Goal: Transaction & Acquisition: Purchase product/service

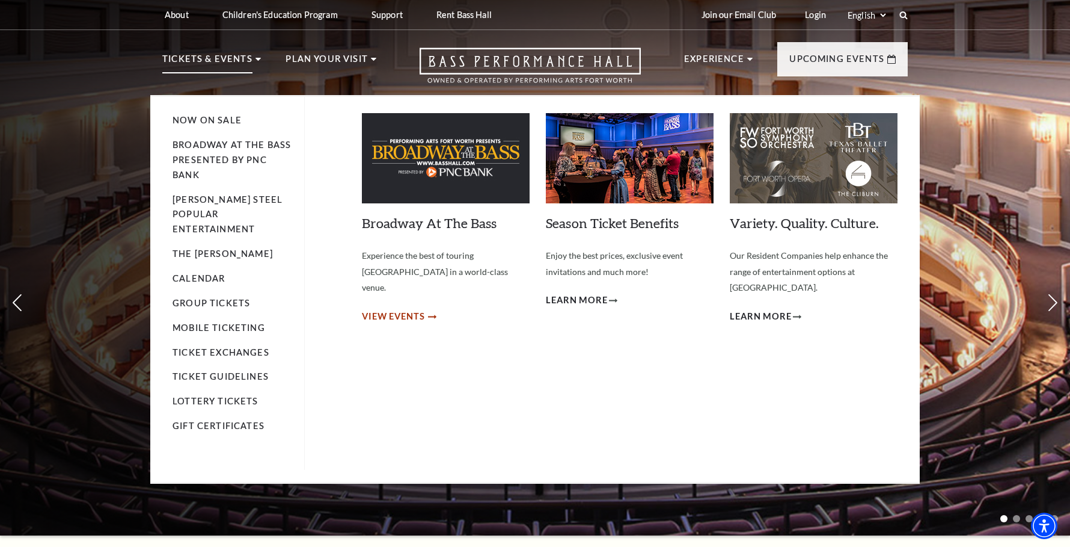
click at [416, 309] on span "View Events" at bounding box center [393, 316] width 63 height 15
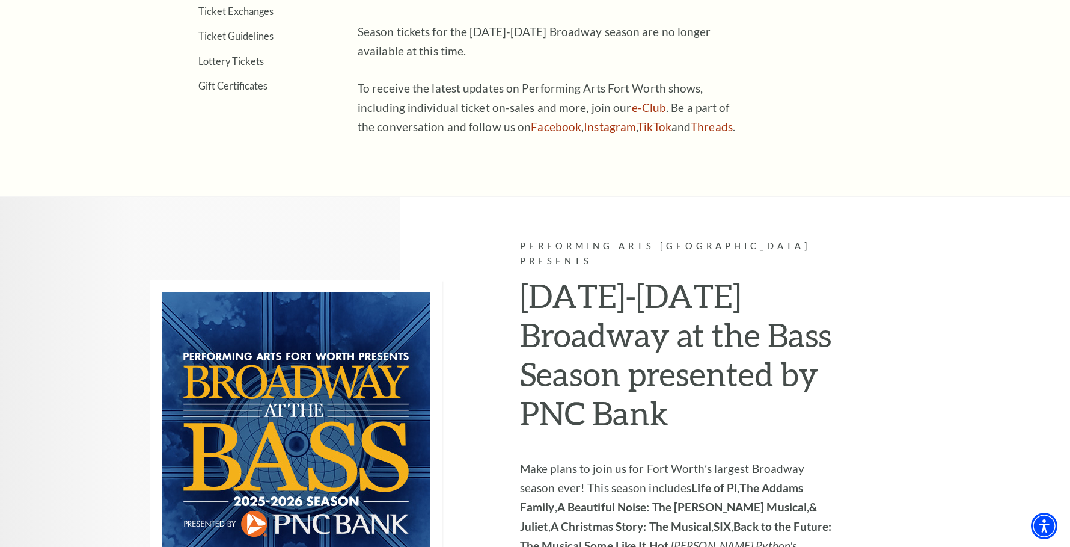
scroll to position [962, 0]
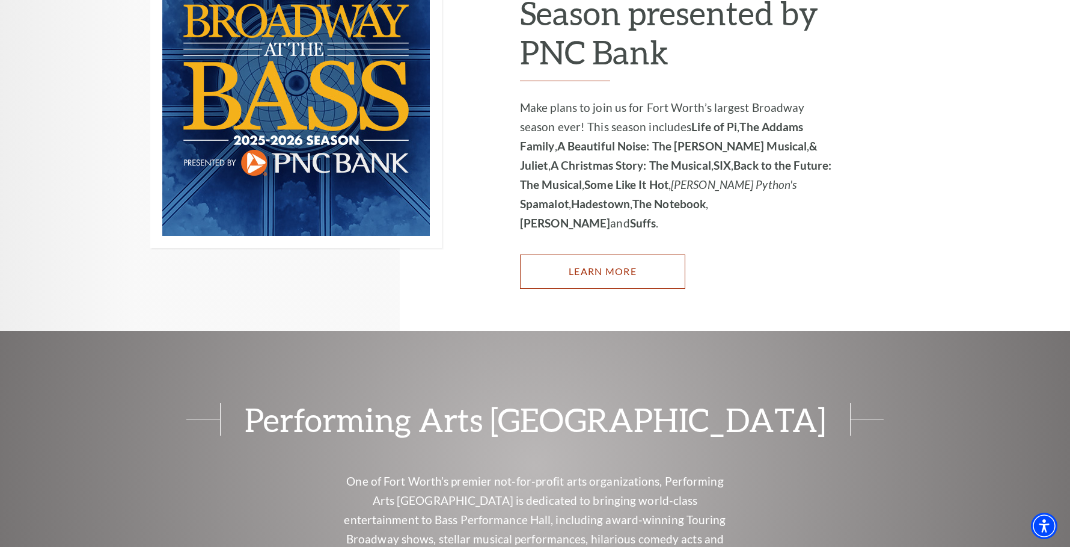
click at [619, 254] on link "Learn More" at bounding box center [602, 271] width 165 height 34
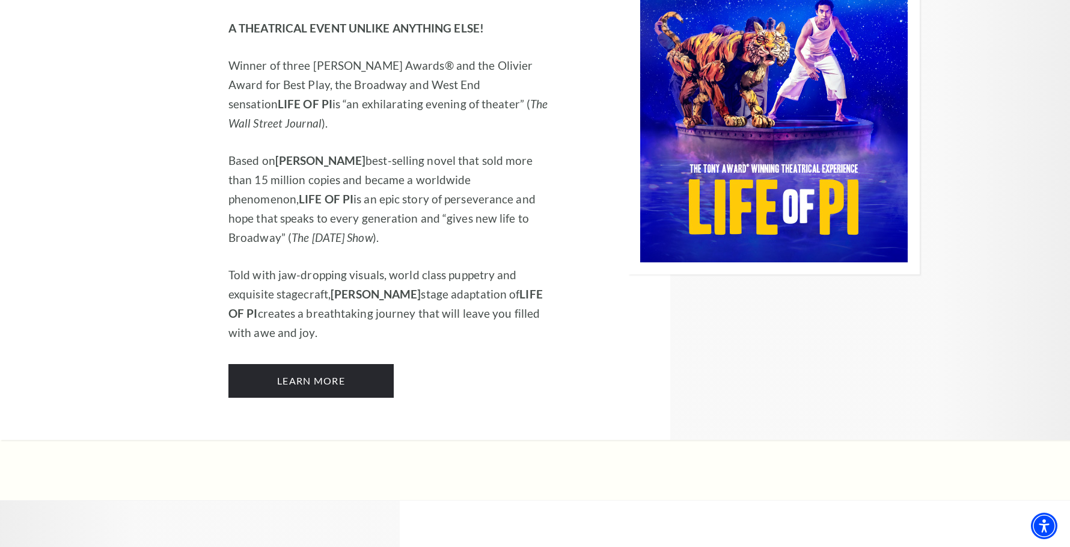
scroll to position [1684, 0]
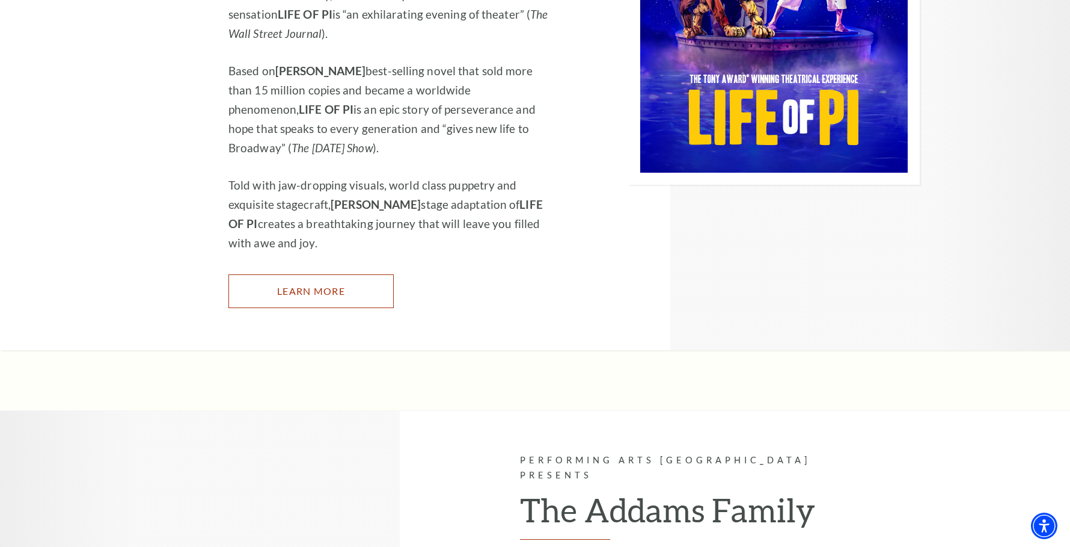
click at [288, 274] on link "Learn More" at bounding box center [311, 291] width 165 height 34
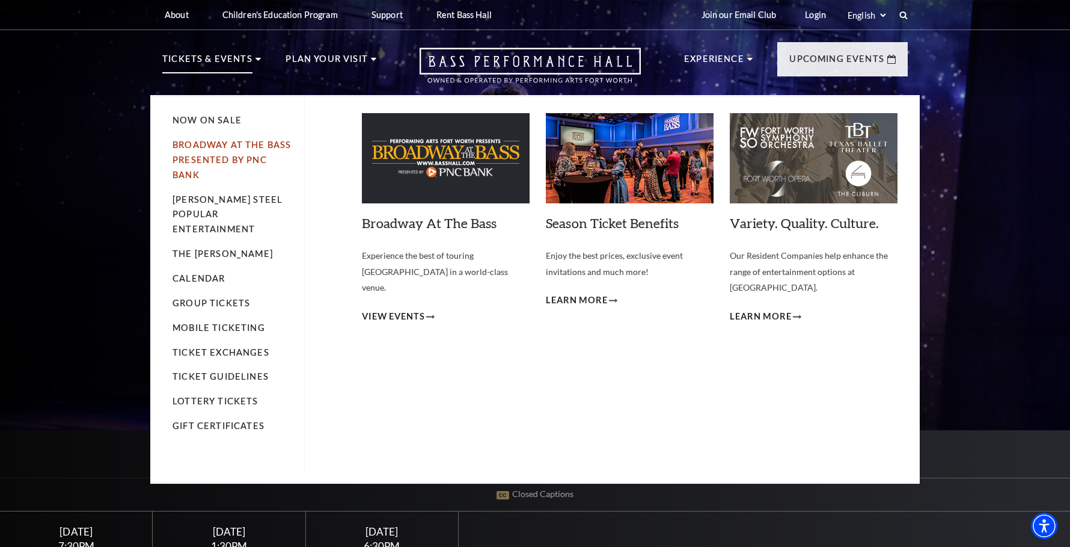
click at [217, 146] on link "Broadway At The Bass presented by PNC Bank" at bounding box center [232, 160] width 118 height 40
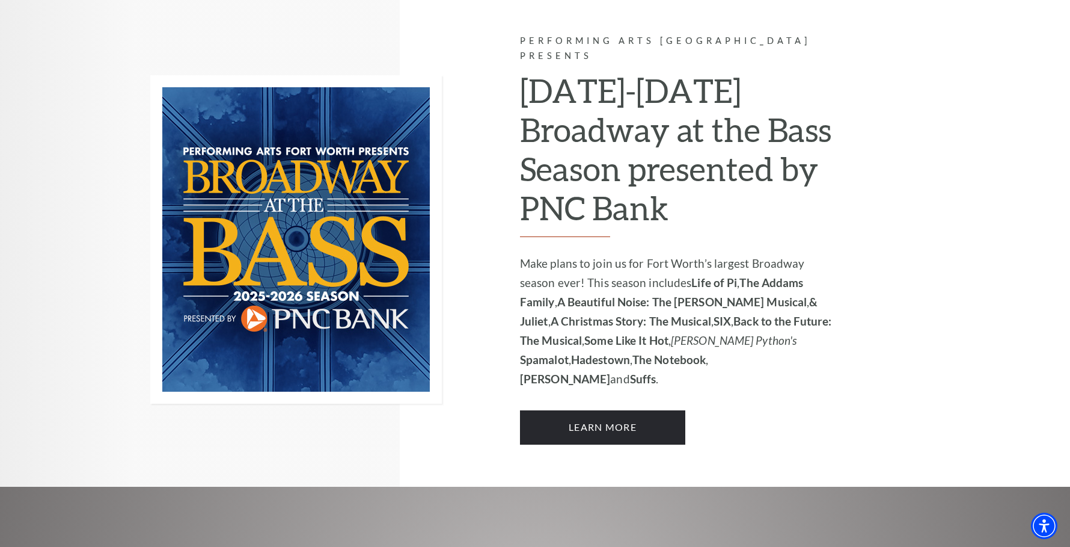
scroll to position [902, 0]
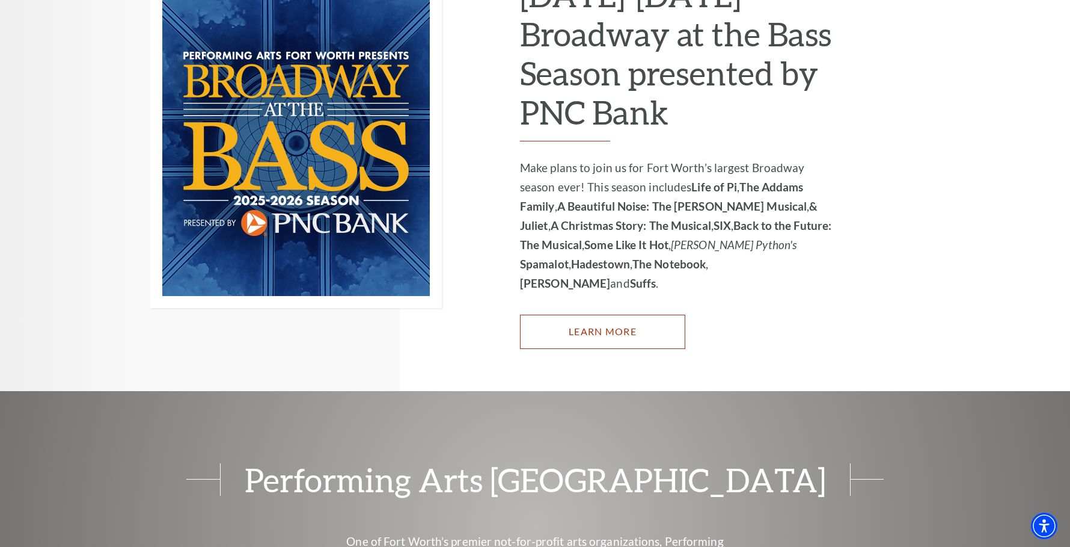
click at [606, 315] on link "Learn More" at bounding box center [602, 332] width 165 height 34
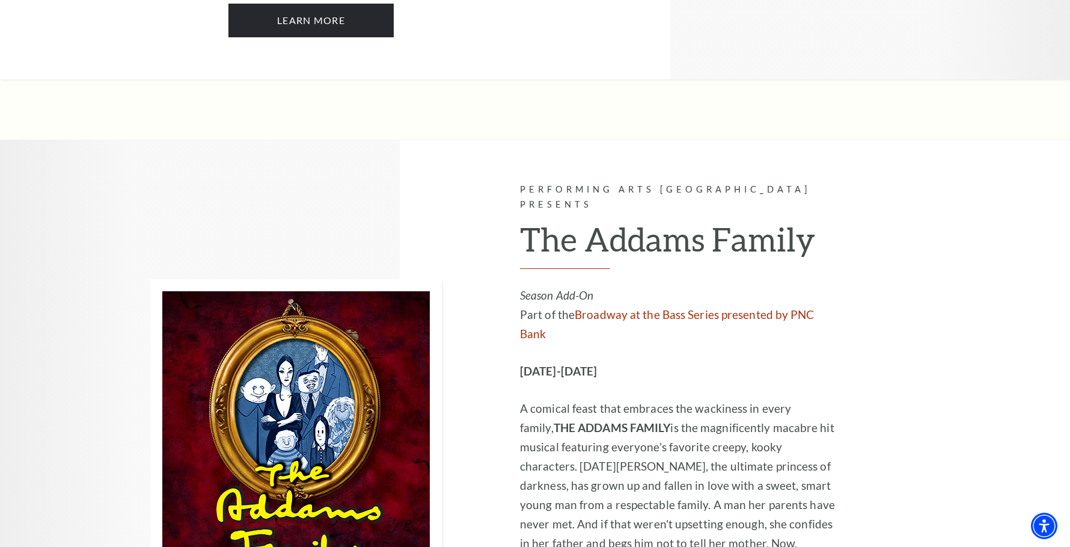
scroll to position [1864, 0]
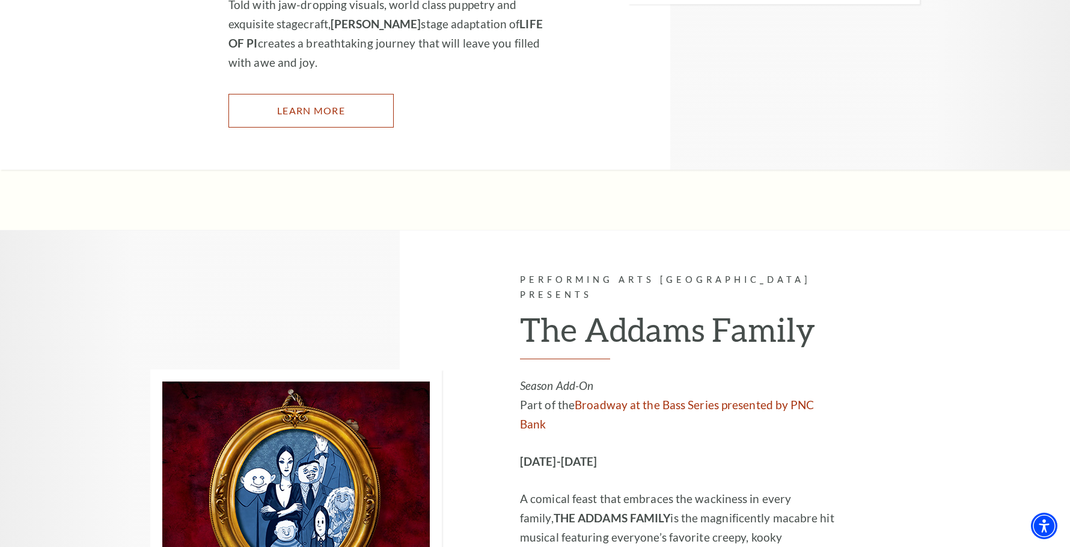
click at [302, 94] on link "Learn More" at bounding box center [311, 111] width 165 height 34
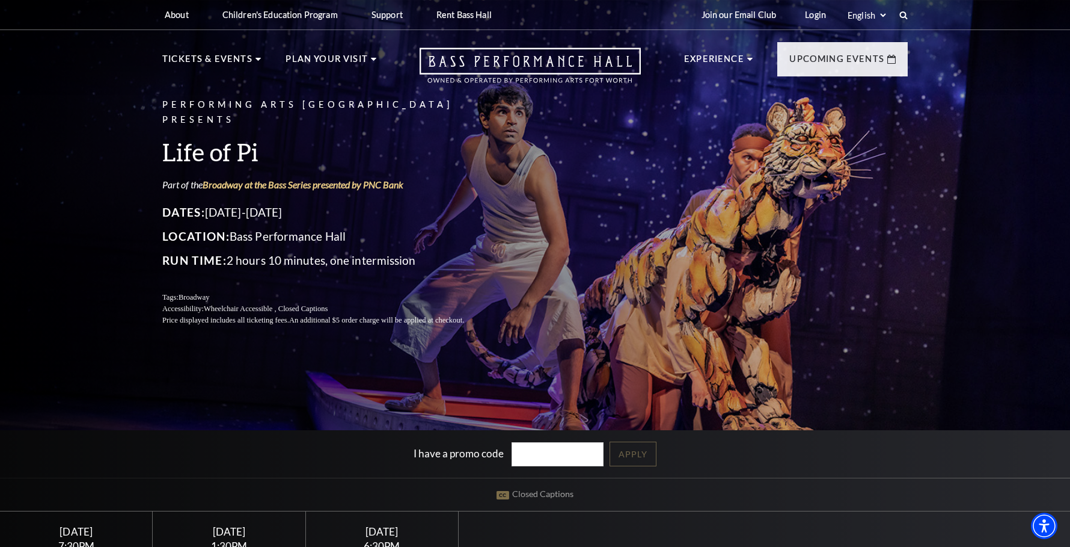
click at [984, 187] on div "Performing Arts Fort Worth Presents Life of Pi Part of the Broadway at the Bass…" at bounding box center [535, 316] width 1070 height 646
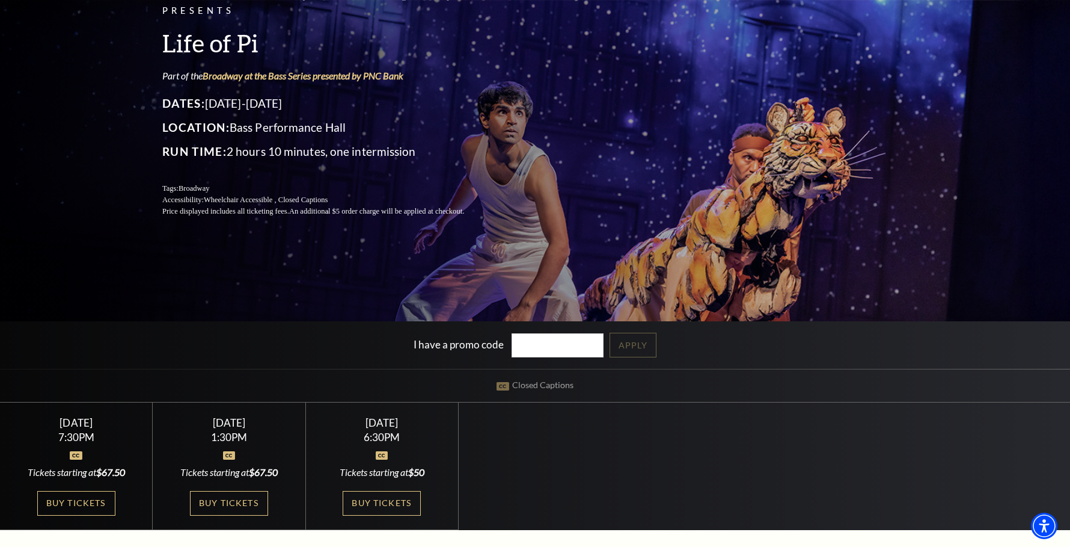
scroll to position [301, 0]
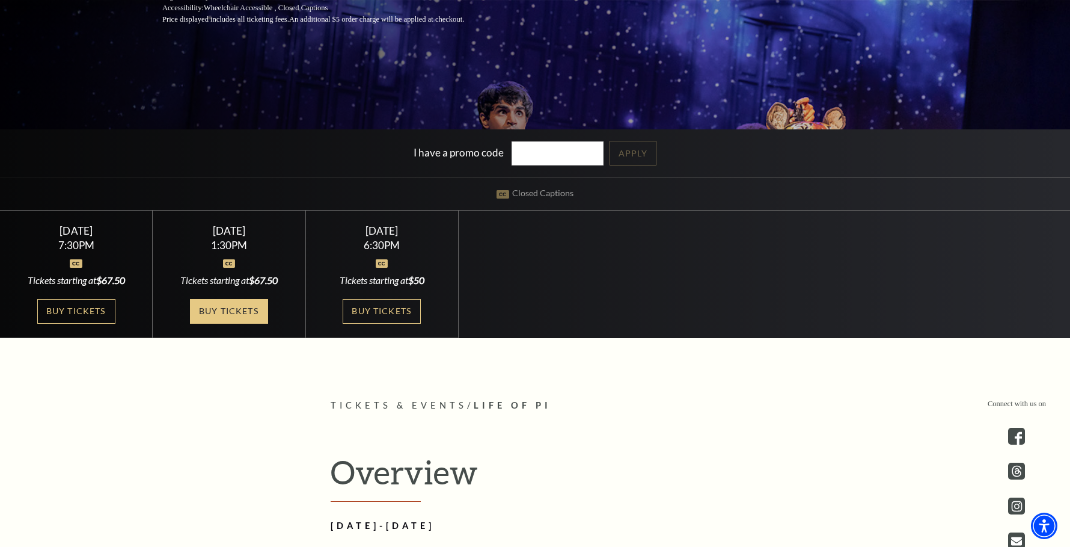
click at [244, 308] on link "Buy Tickets" at bounding box center [229, 311] width 78 height 25
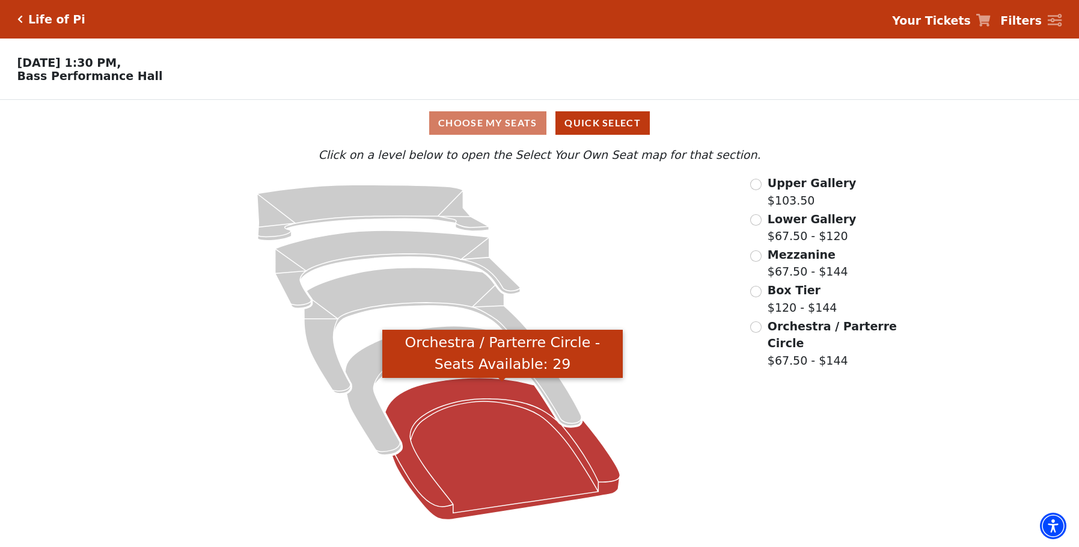
click at [500, 428] on icon "Orchestra / Parterre Circle - Seats Available: 29" at bounding box center [502, 449] width 235 height 142
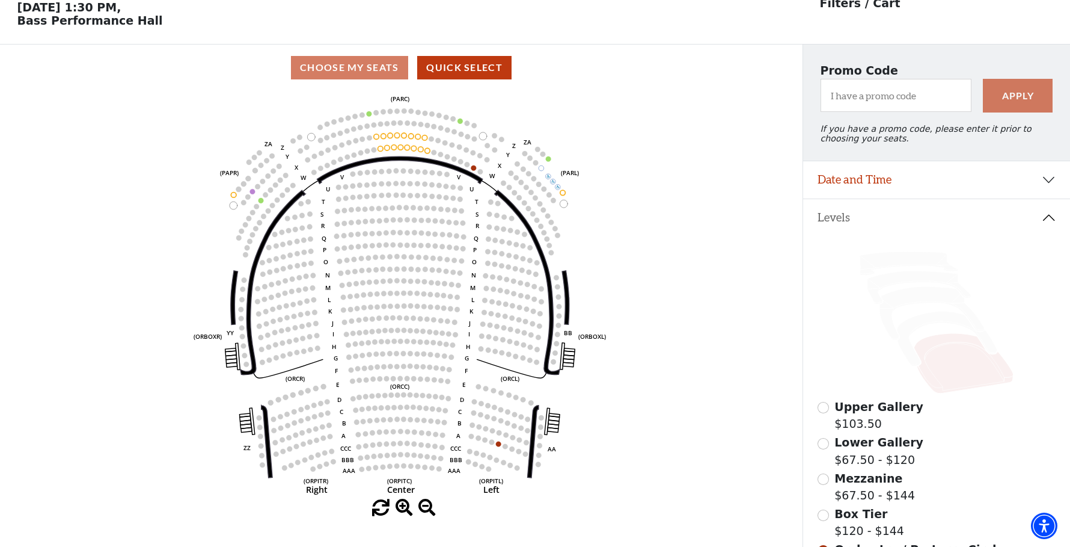
scroll to position [56, 0]
click at [916, 331] on icon at bounding box center [947, 338] width 100 height 55
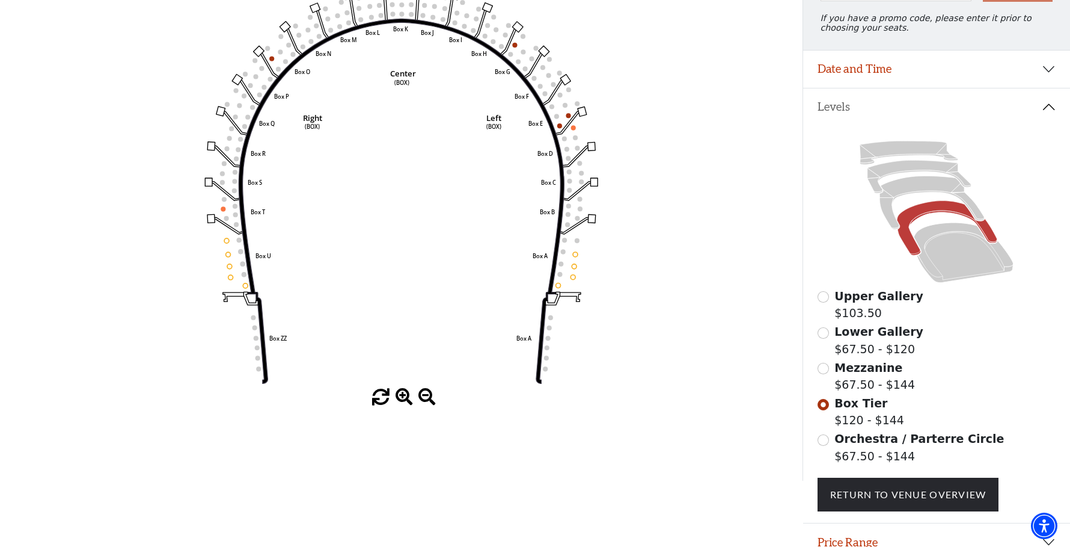
scroll to position [176, 0]
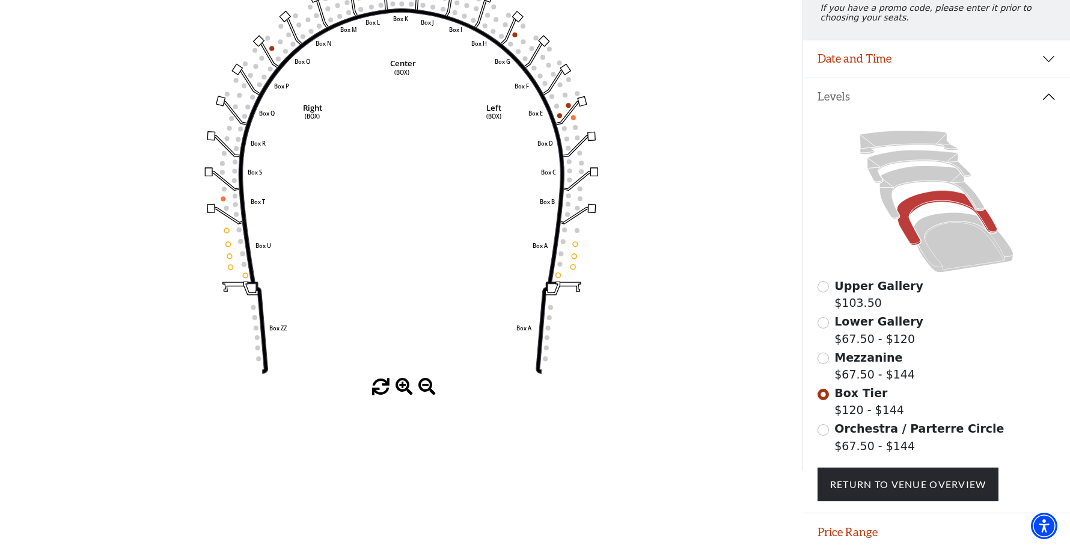
click at [854, 364] on span "Mezzanine" at bounding box center [869, 357] width 68 height 13
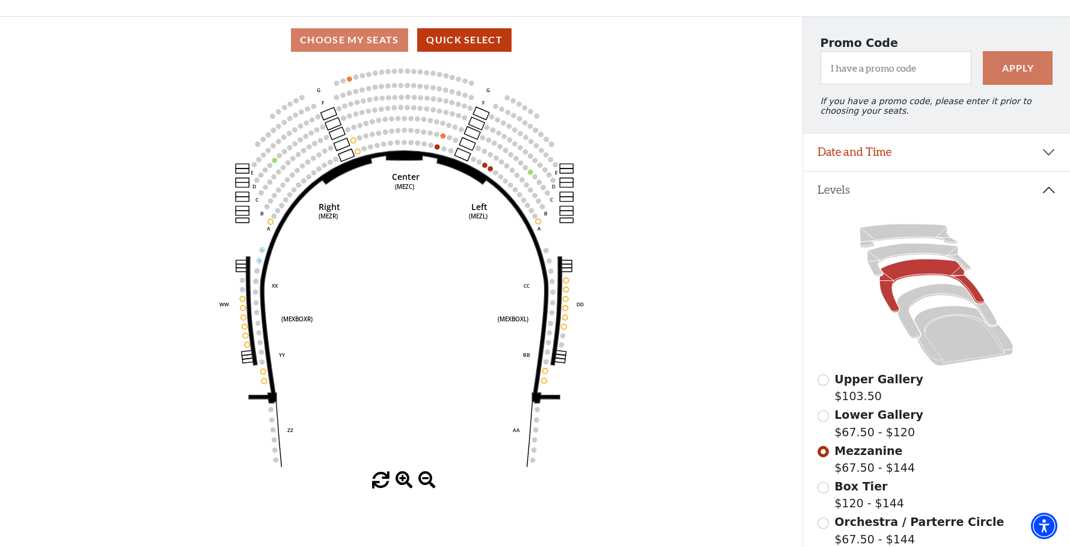
scroll to position [0, 0]
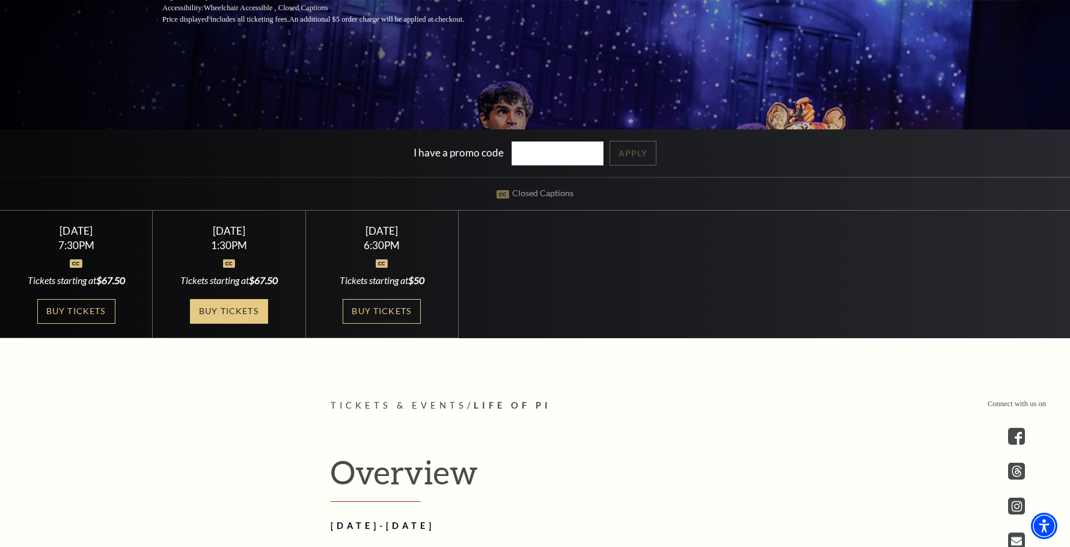
click at [239, 318] on link "Buy Tickets" at bounding box center [229, 311] width 78 height 25
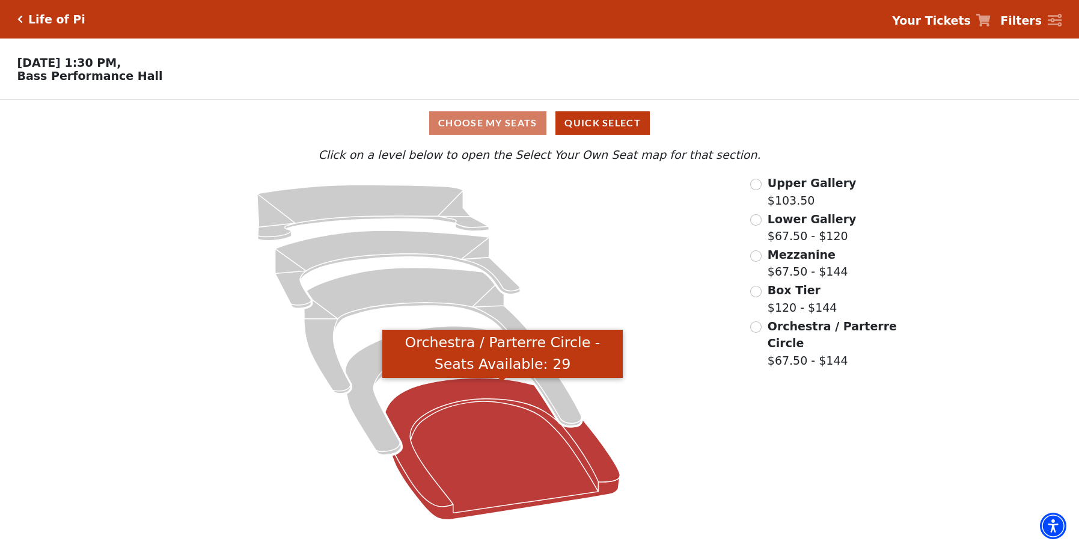
click at [527, 456] on icon "Orchestra / Parterre Circle - Seats Available: 29" at bounding box center [502, 449] width 235 height 142
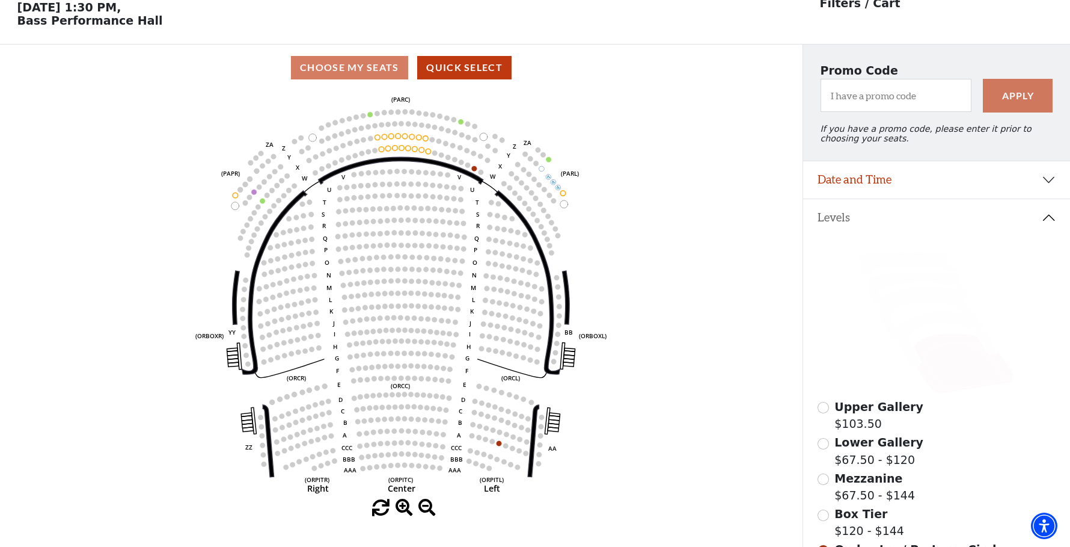
scroll to position [56, 0]
